Goal: Information Seeking & Learning: Learn about a topic

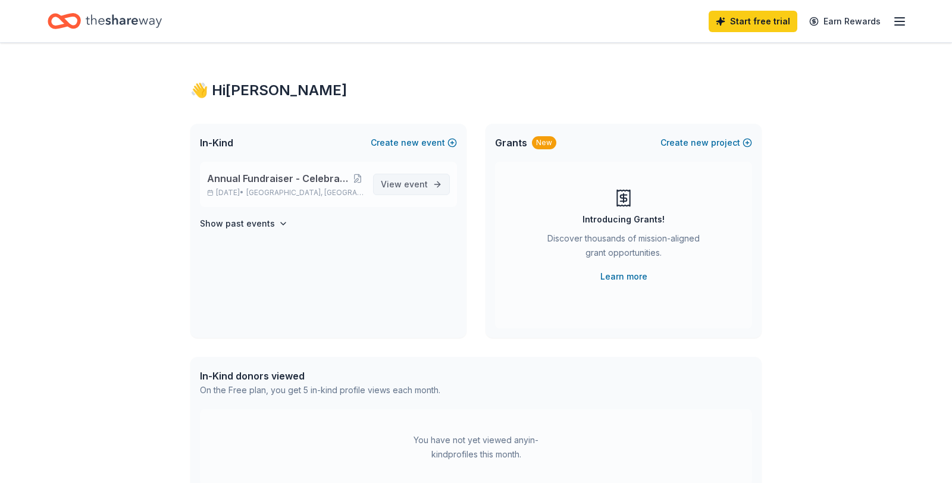
click at [419, 184] on span "event" at bounding box center [416, 184] width 24 height 10
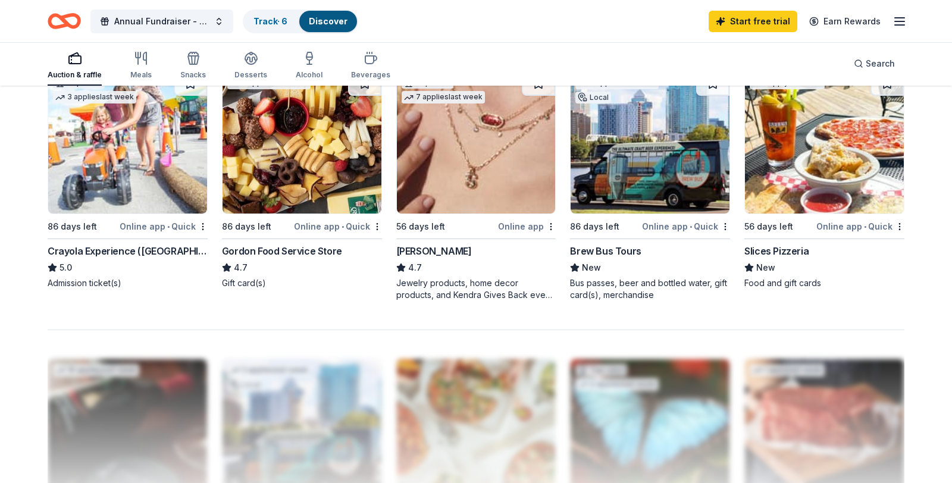
scroll to position [930, 0]
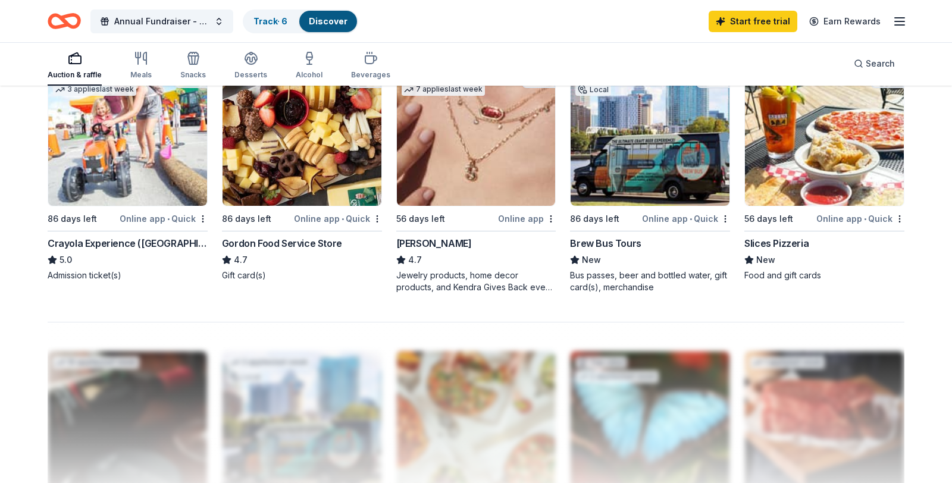
click at [602, 241] on div "Brew Bus Tours" at bounding box center [605, 243] width 71 height 14
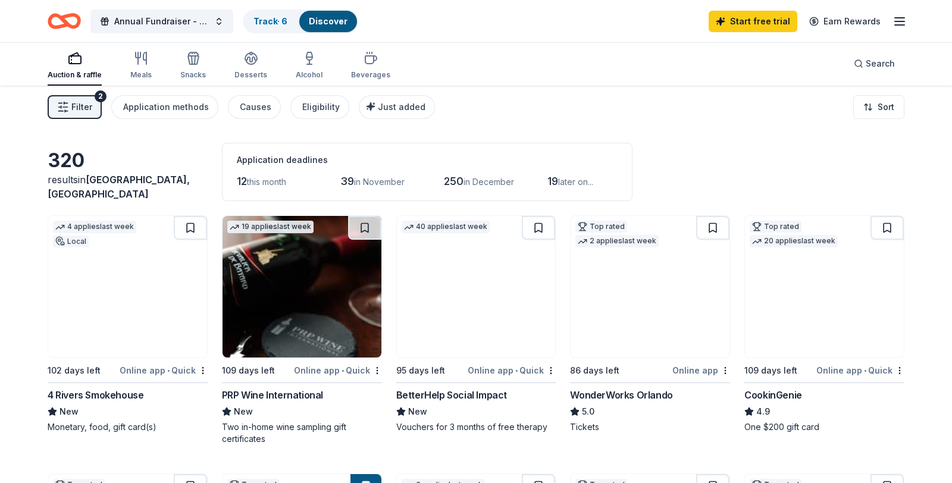
scroll to position [2, 0]
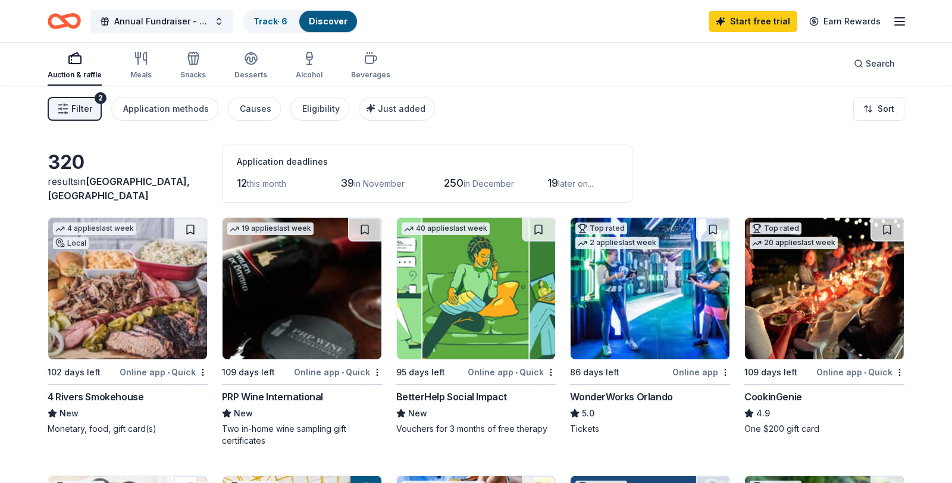
click at [391, 181] on span "in November" at bounding box center [379, 183] width 51 height 10
click at [306, 60] on icon "button" at bounding box center [309, 56] width 6 height 8
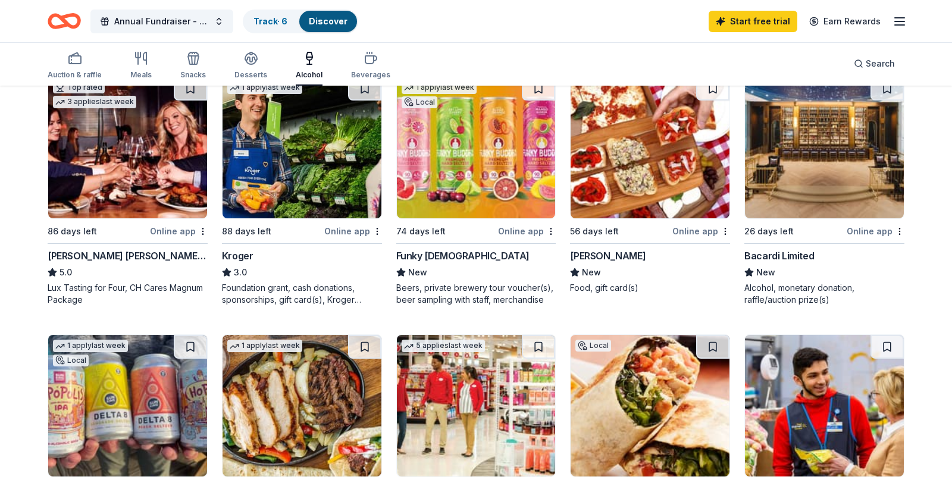
scroll to position [641, 0]
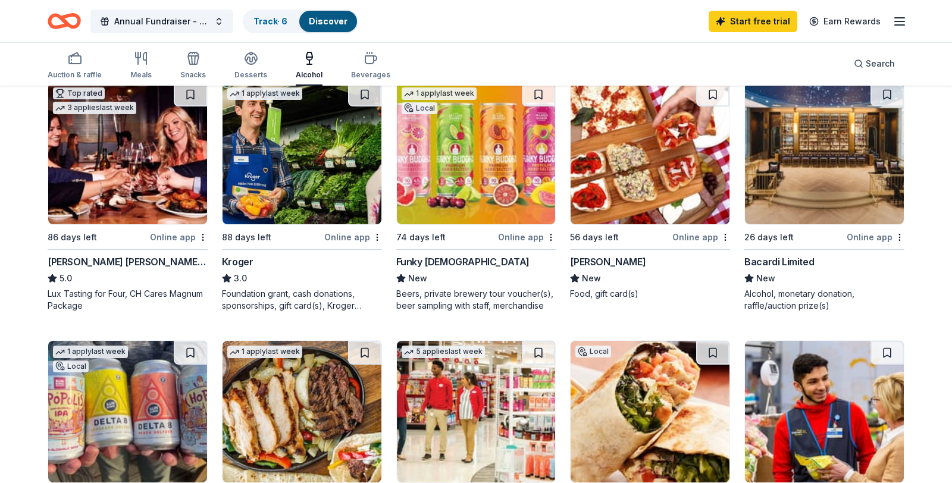
click at [760, 276] on span "New" at bounding box center [765, 278] width 19 height 14
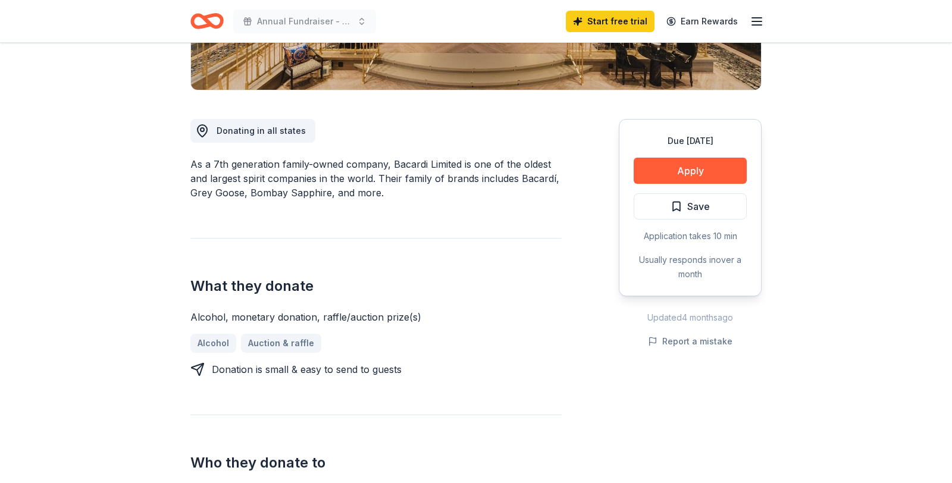
scroll to position [275, 0]
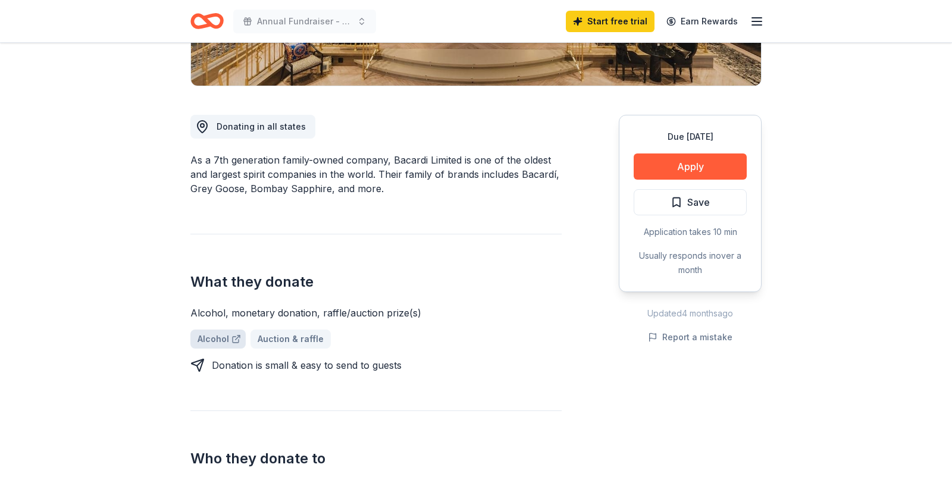
click at [215, 341] on link "Alcohol" at bounding box center [217, 338] width 55 height 19
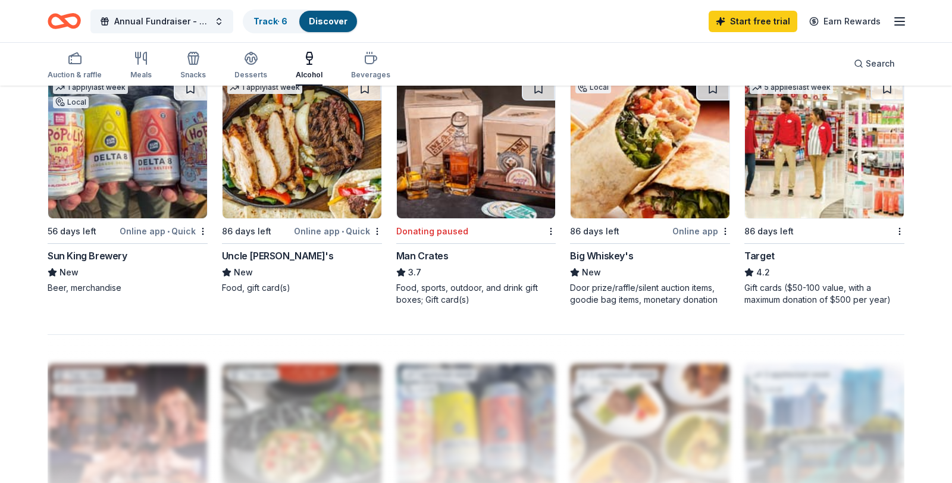
scroll to position [905, 0]
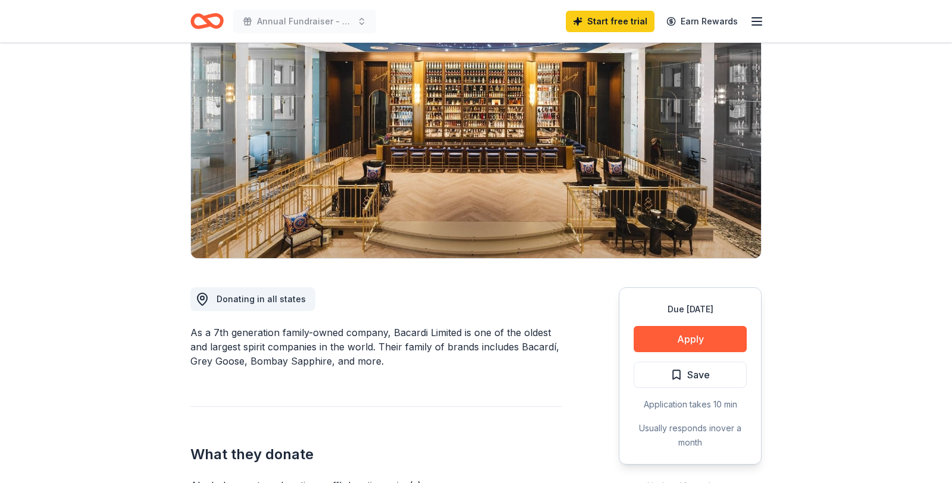
scroll to position [131, 0]
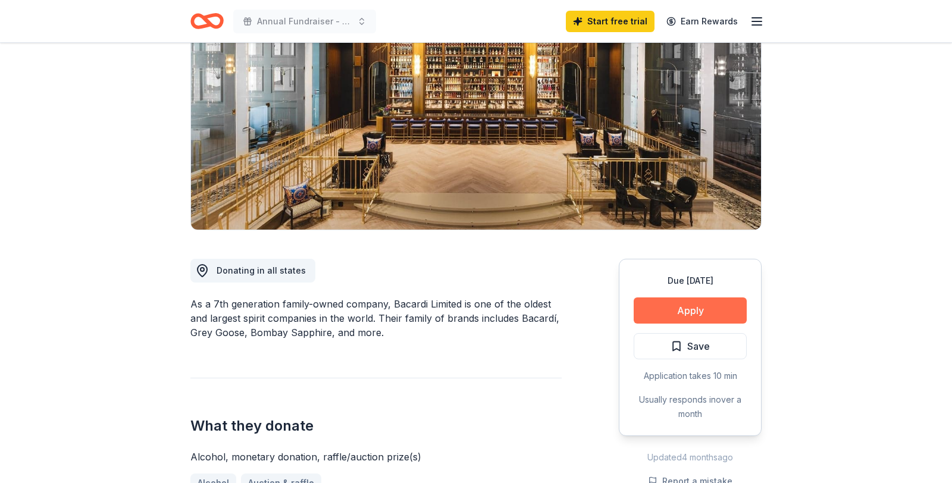
click at [680, 312] on button "Apply" at bounding box center [689, 310] width 113 height 26
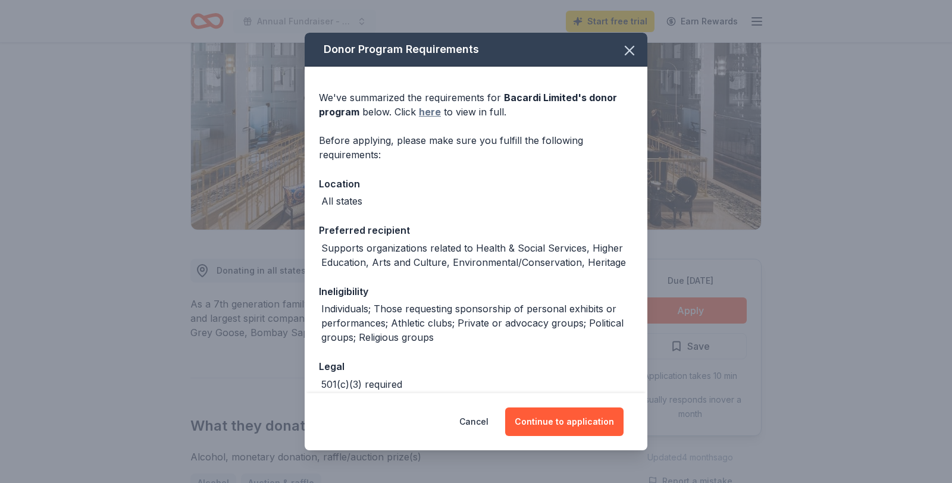
click at [426, 112] on link "here" at bounding box center [430, 112] width 22 height 14
click at [629, 52] on icon "button" at bounding box center [629, 50] width 17 height 17
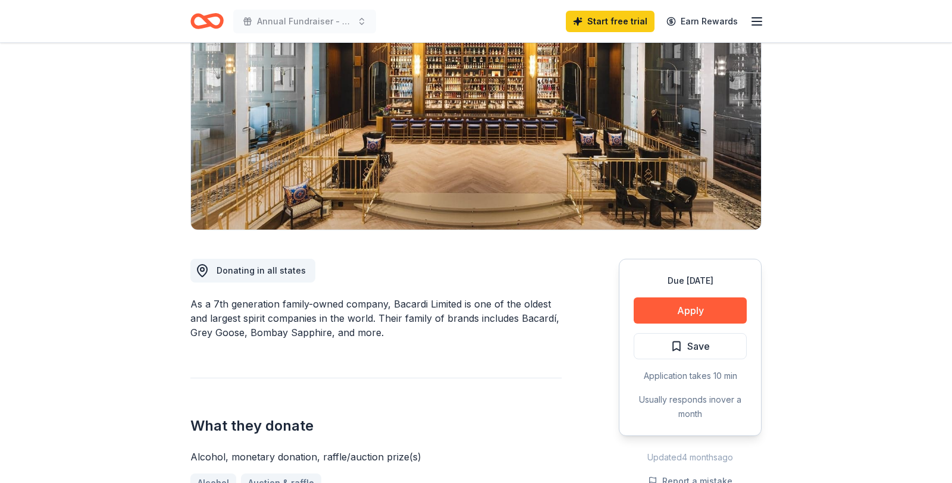
scroll to position [0, 0]
